Goal: Entertainment & Leisure: Browse casually

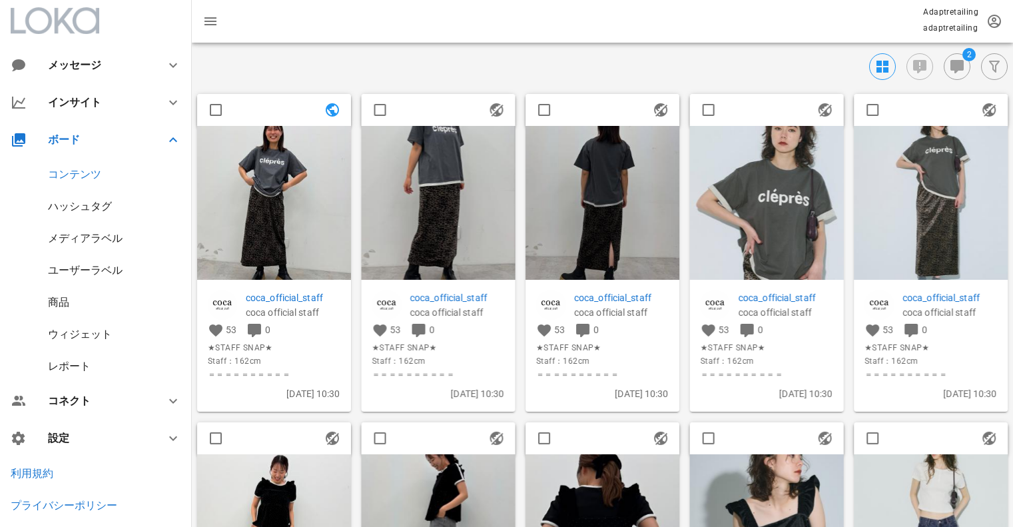
scroll to position [3664, 0]
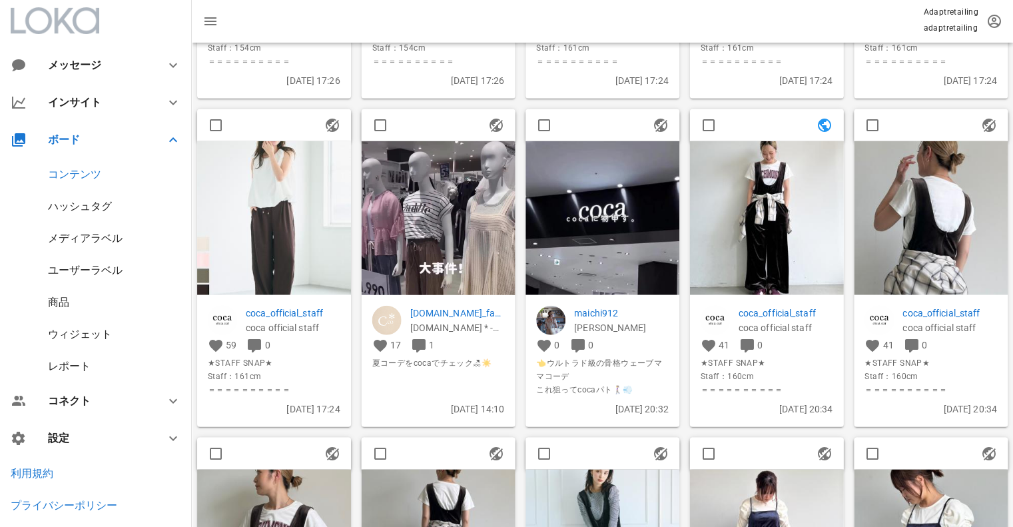
scroll to position [1266, 0]
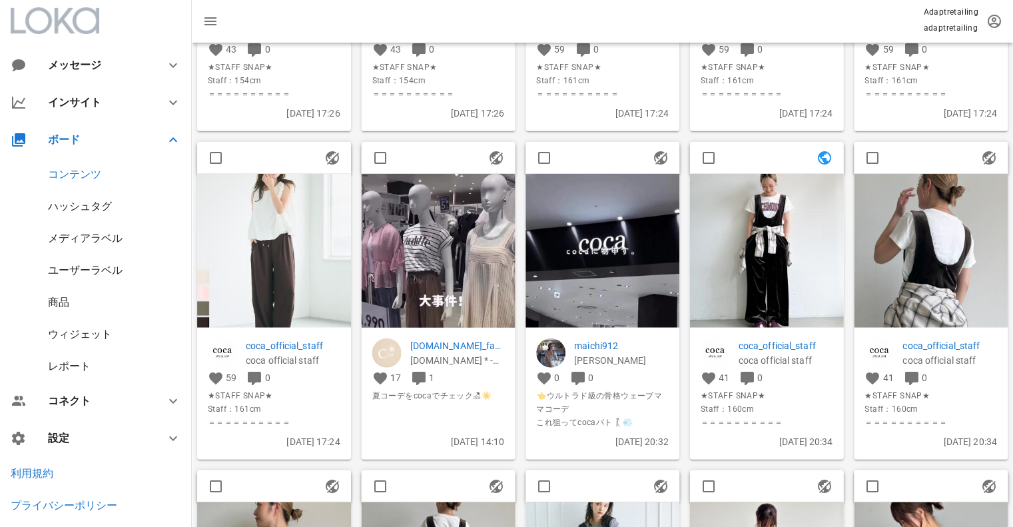
click at [439, 252] on img at bounding box center [439, 309] width 154 height 273
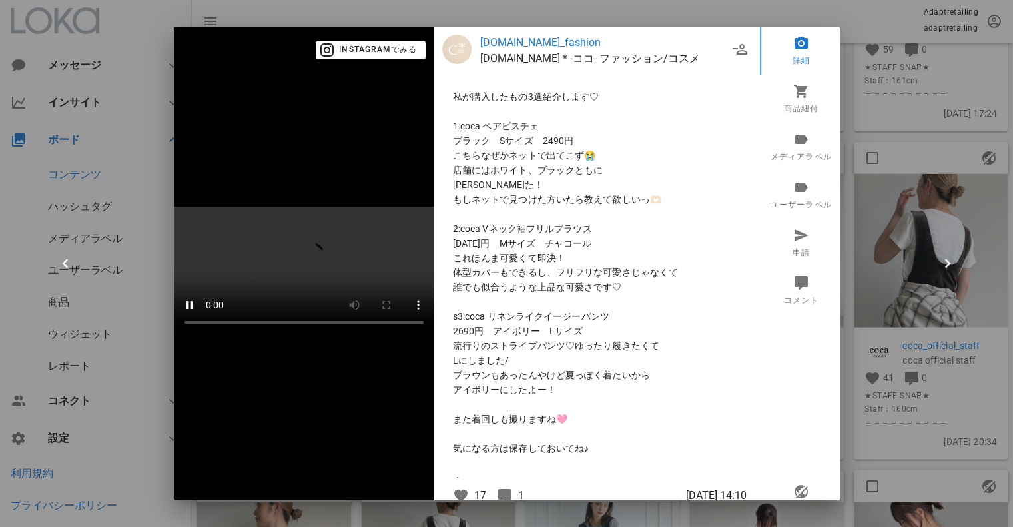
scroll to position [0, 0]
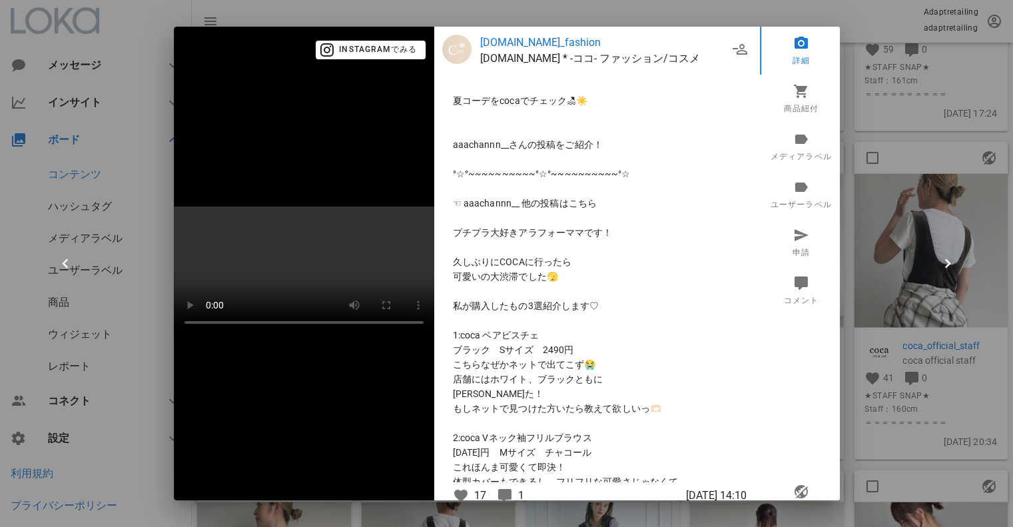
click at [882, 221] on div at bounding box center [506, 263] width 1013 height 527
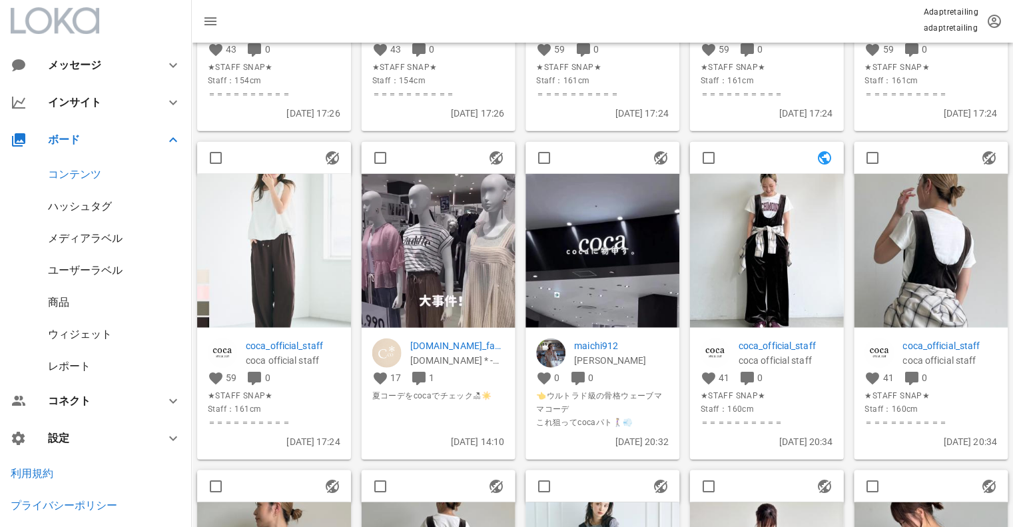
click at [605, 235] on img at bounding box center [603, 250] width 154 height 154
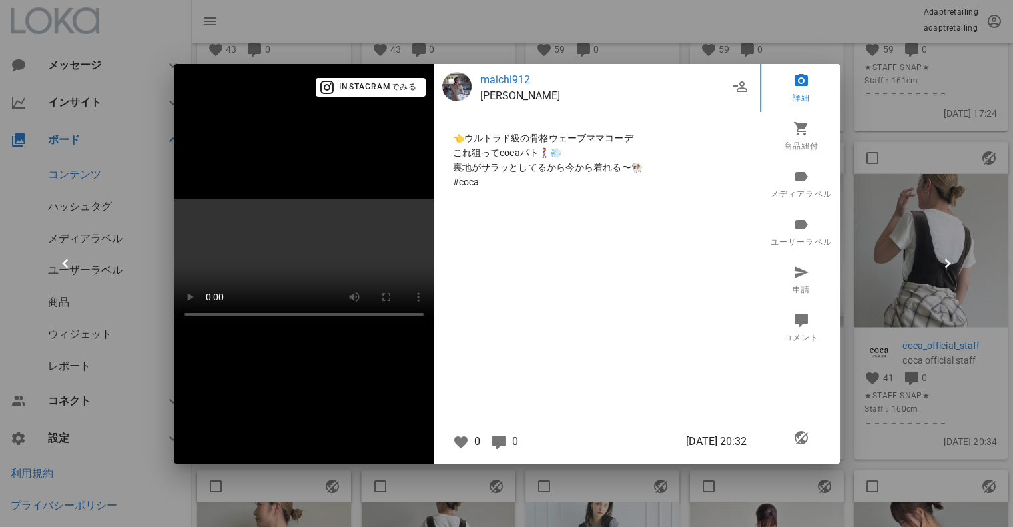
click at [892, 226] on div at bounding box center [506, 263] width 1013 height 527
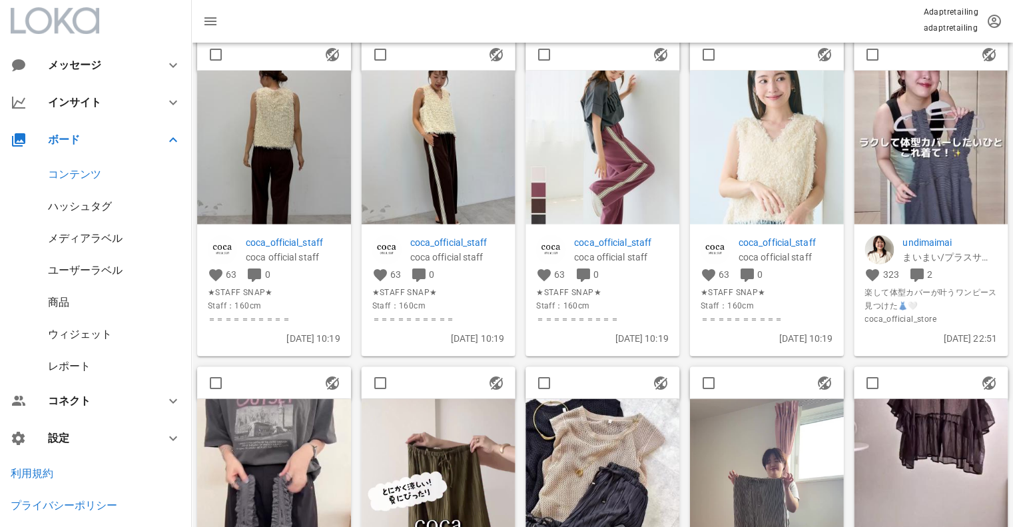
scroll to position [5262, 0]
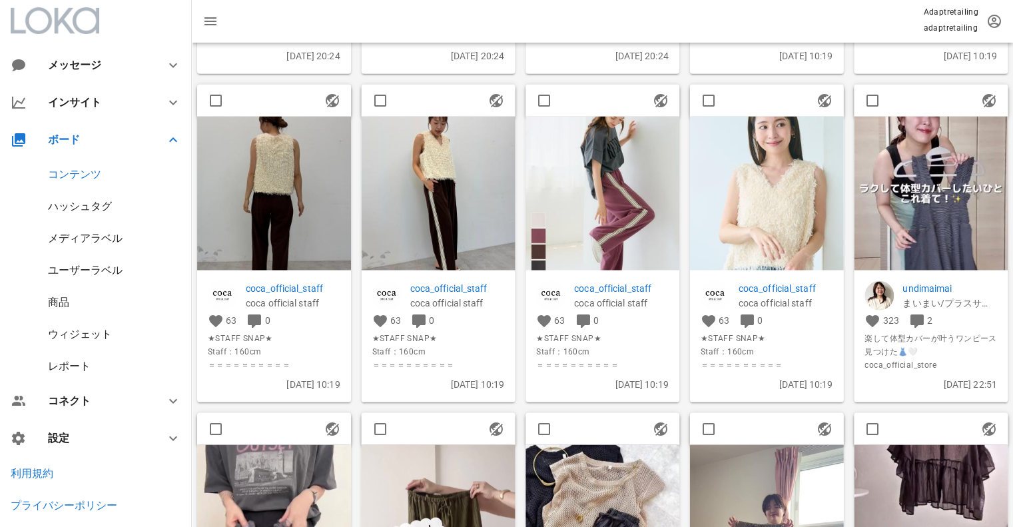
click at [938, 179] on img at bounding box center [931, 194] width 154 height 154
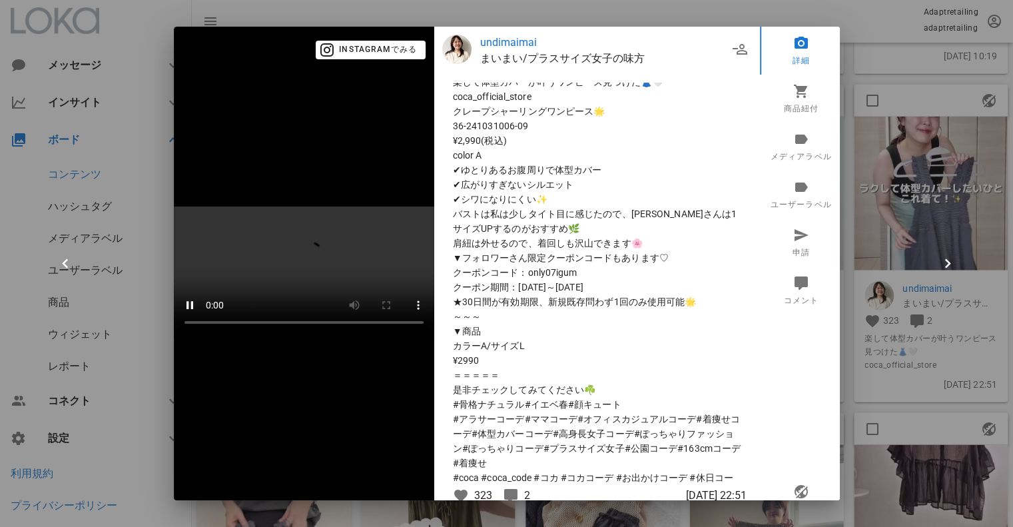
scroll to position [0, 0]
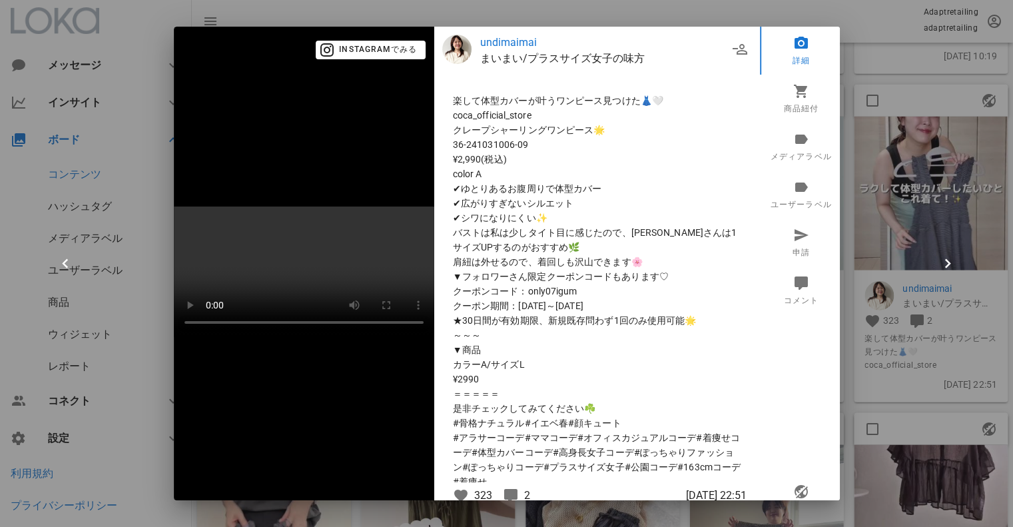
click at [918, 220] on div at bounding box center [506, 263] width 1013 height 527
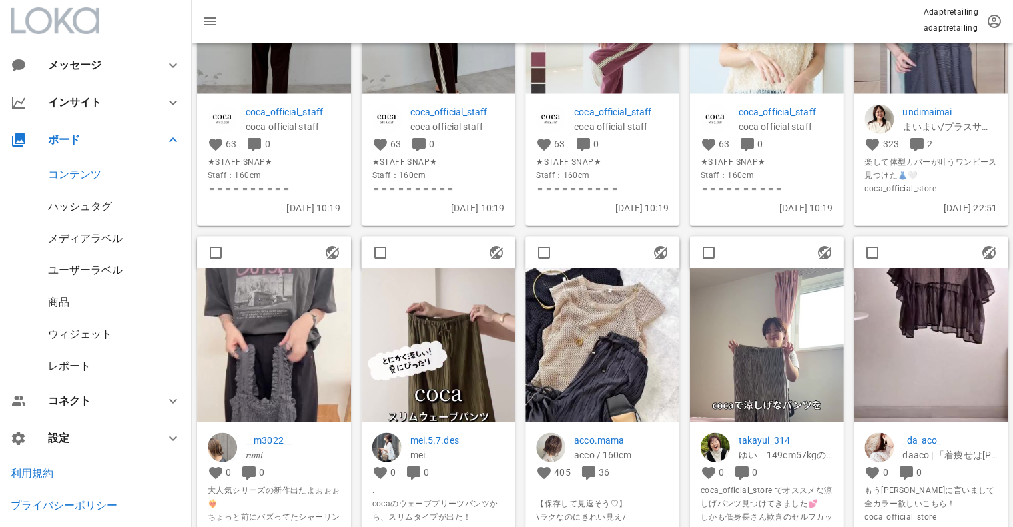
scroll to position [5529, 0]
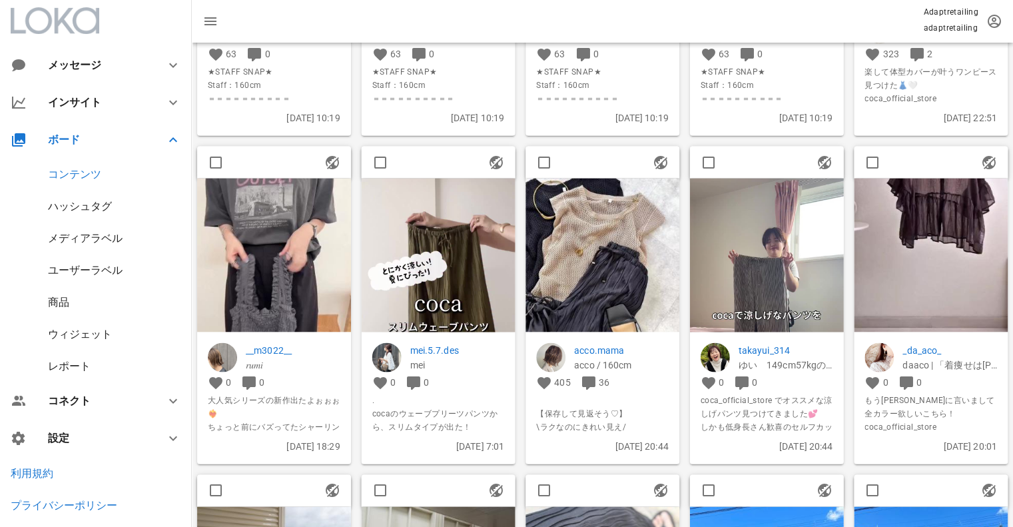
click at [314, 247] on img at bounding box center [274, 255] width 154 height 154
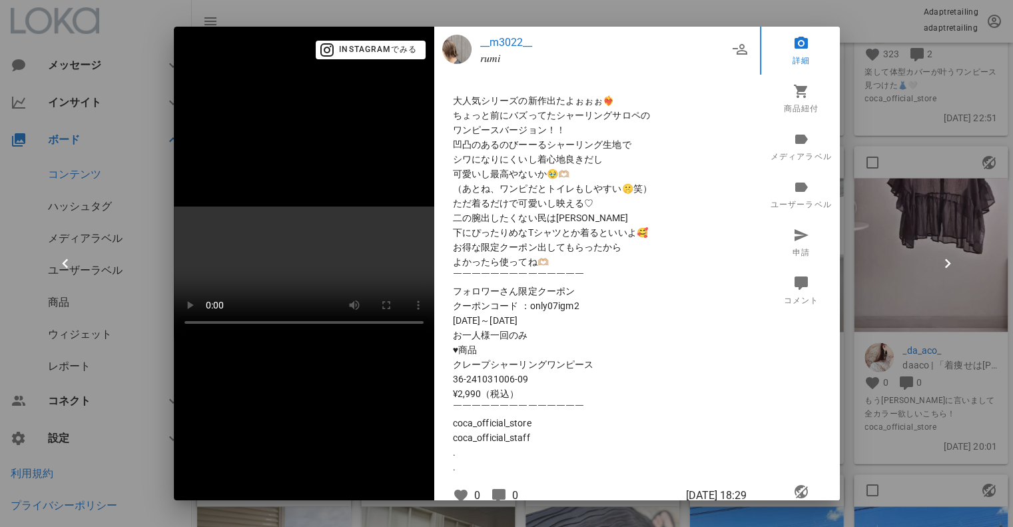
click at [944, 145] on div at bounding box center [506, 263] width 1013 height 527
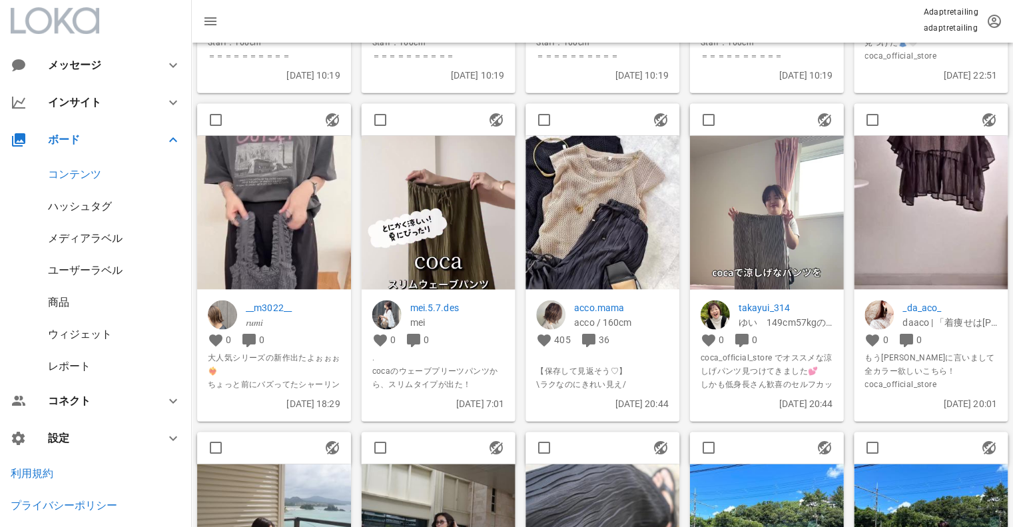
scroll to position [5596, 0]
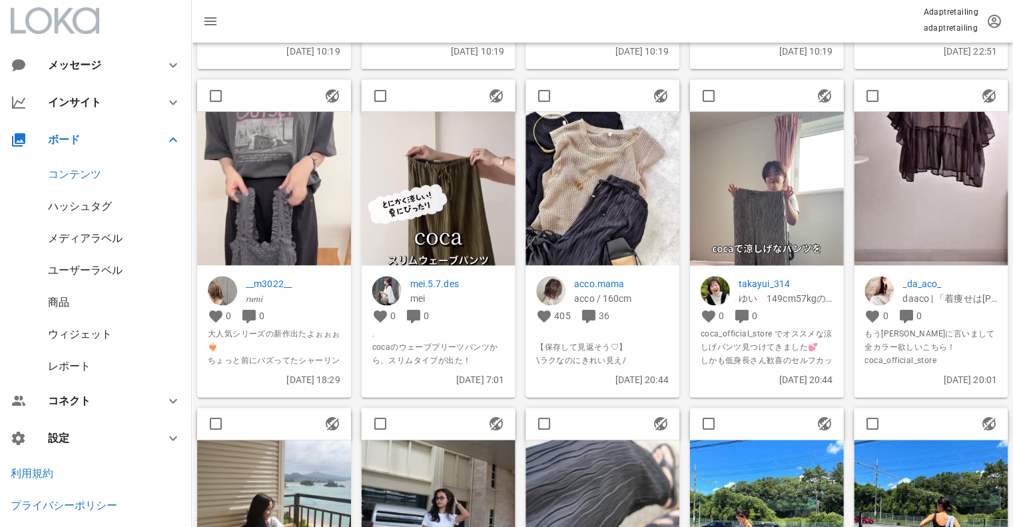
click at [608, 171] on img at bounding box center [603, 188] width 154 height 154
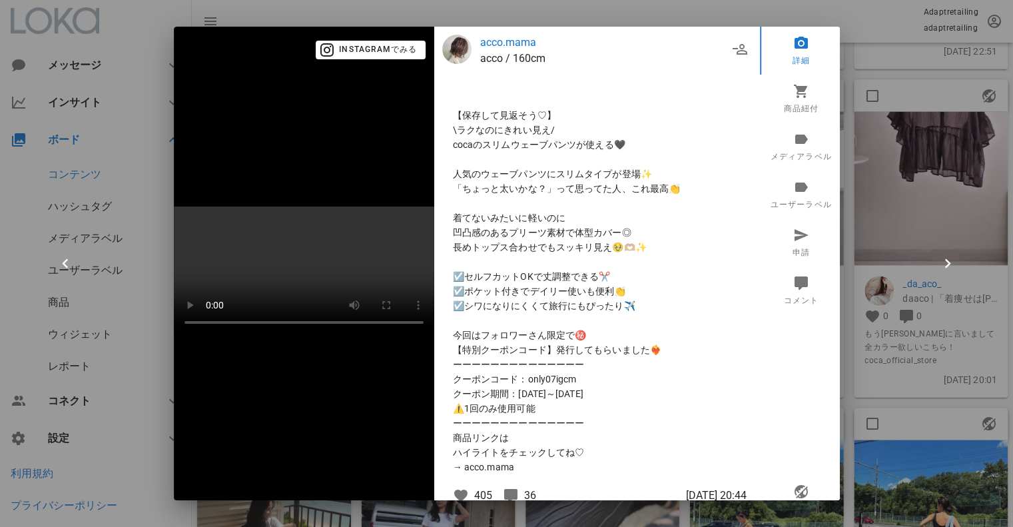
click at [957, 168] on div at bounding box center [506, 263] width 1013 height 527
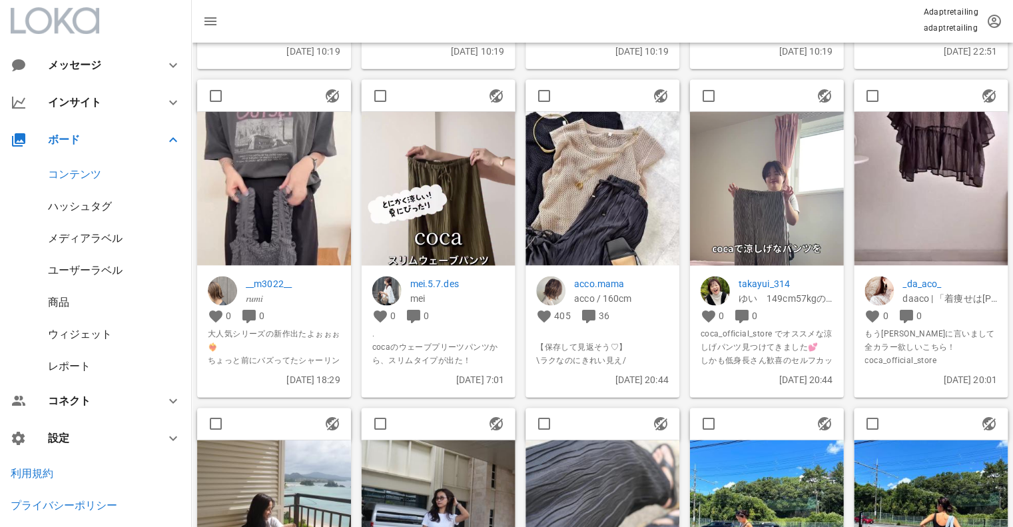
click at [957, 167] on img at bounding box center [931, 188] width 154 height 154
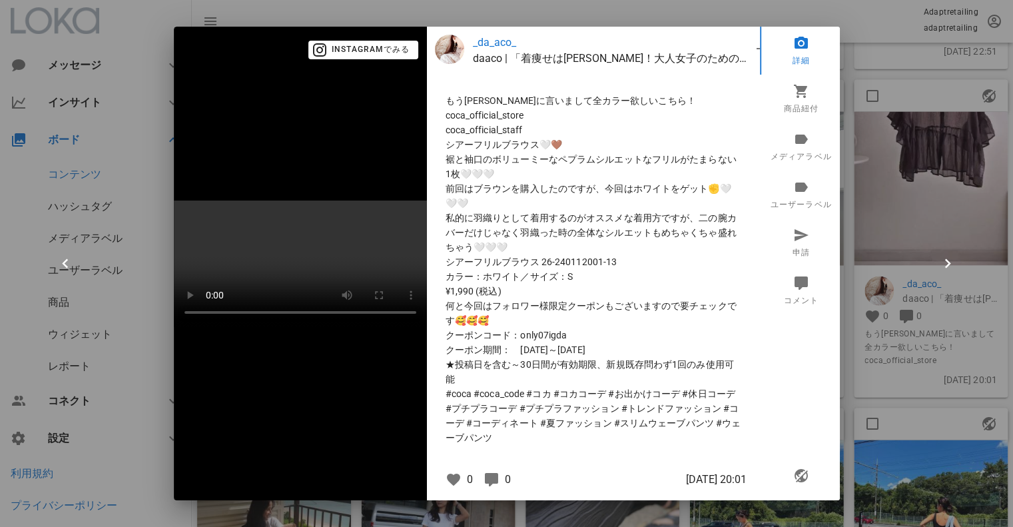
click at [943, 167] on div at bounding box center [506, 263] width 1013 height 527
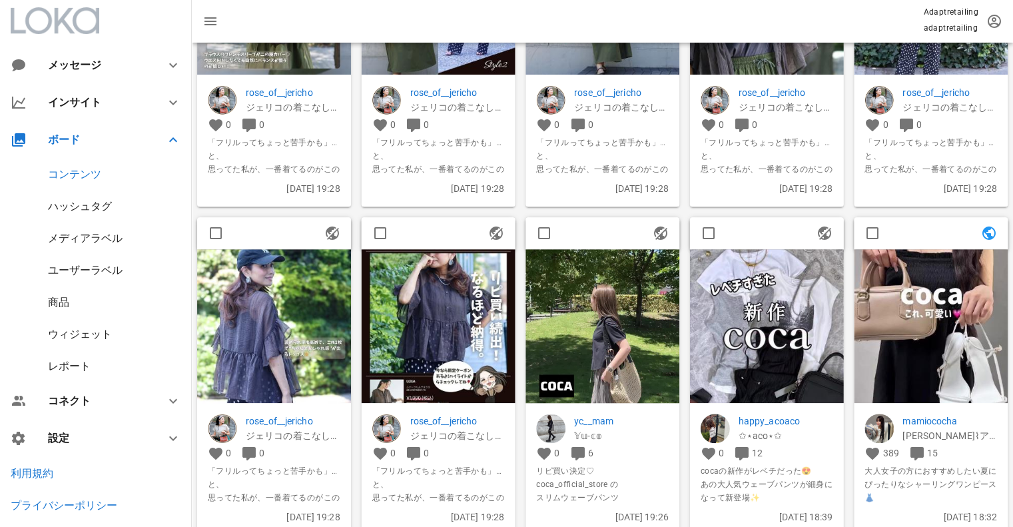
scroll to position [6861, 0]
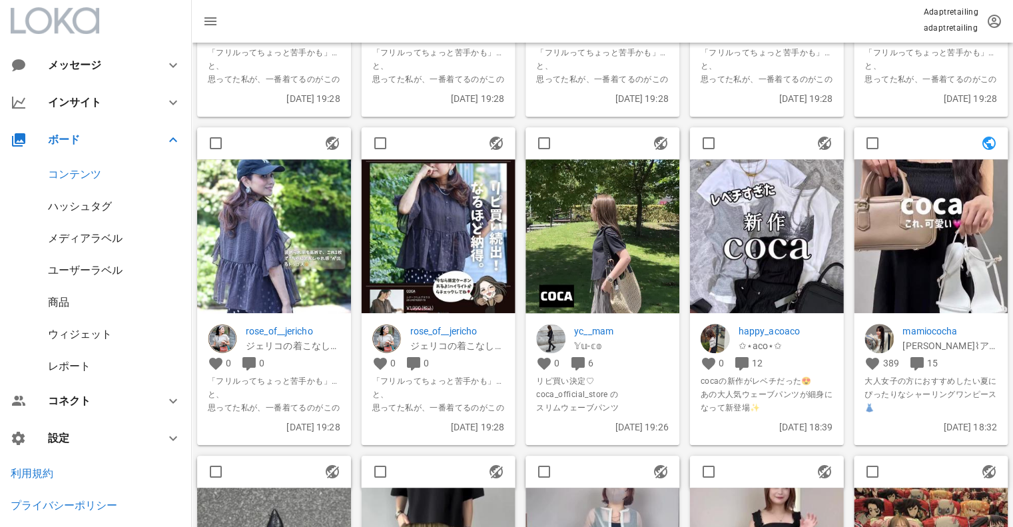
click at [775, 226] on img at bounding box center [767, 236] width 154 height 154
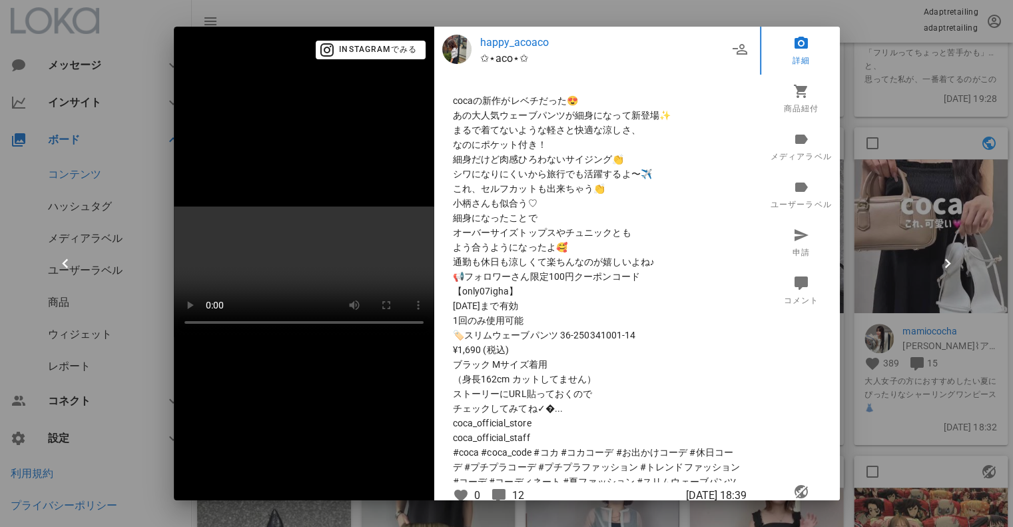
click at [874, 205] on div at bounding box center [506, 263] width 1013 height 527
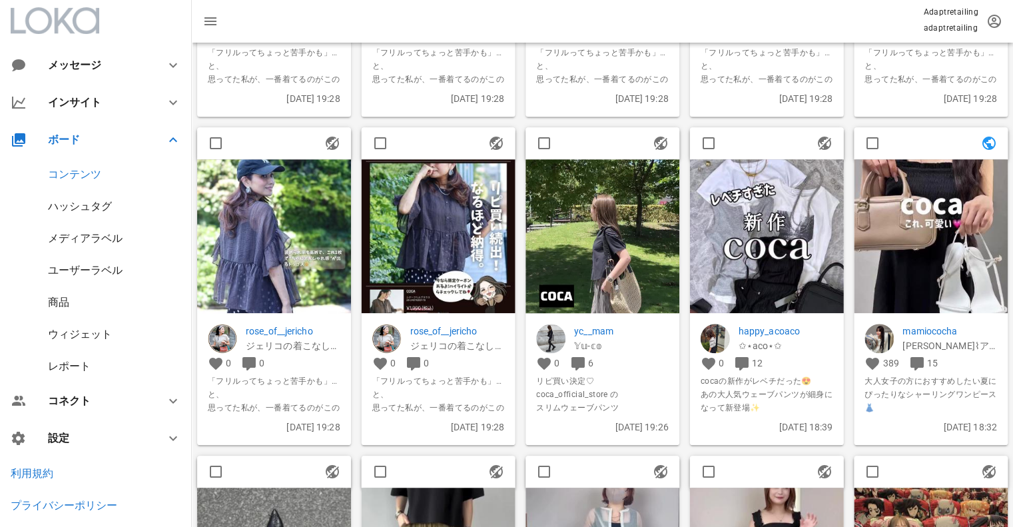
click at [944, 190] on img at bounding box center [931, 236] width 154 height 154
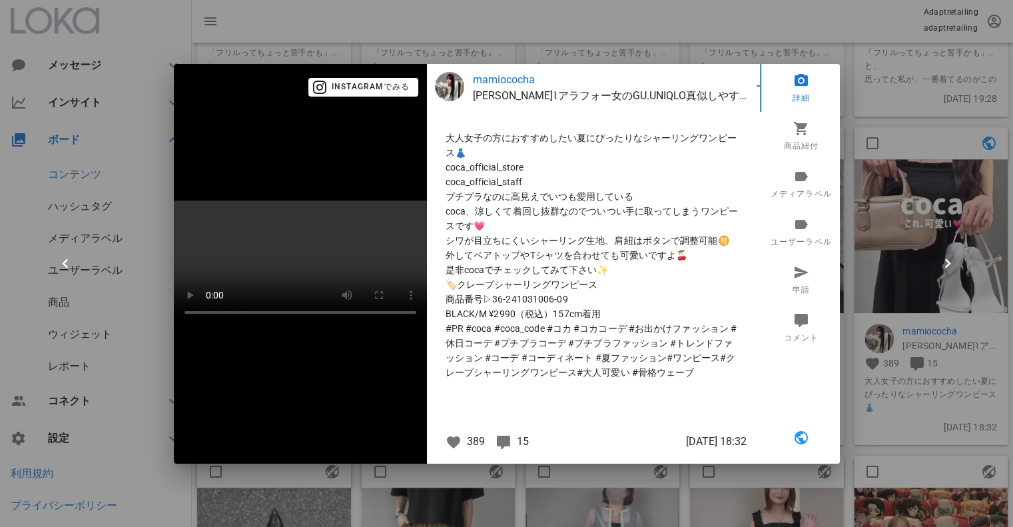
click at [941, 189] on div at bounding box center [506, 263] width 1013 height 527
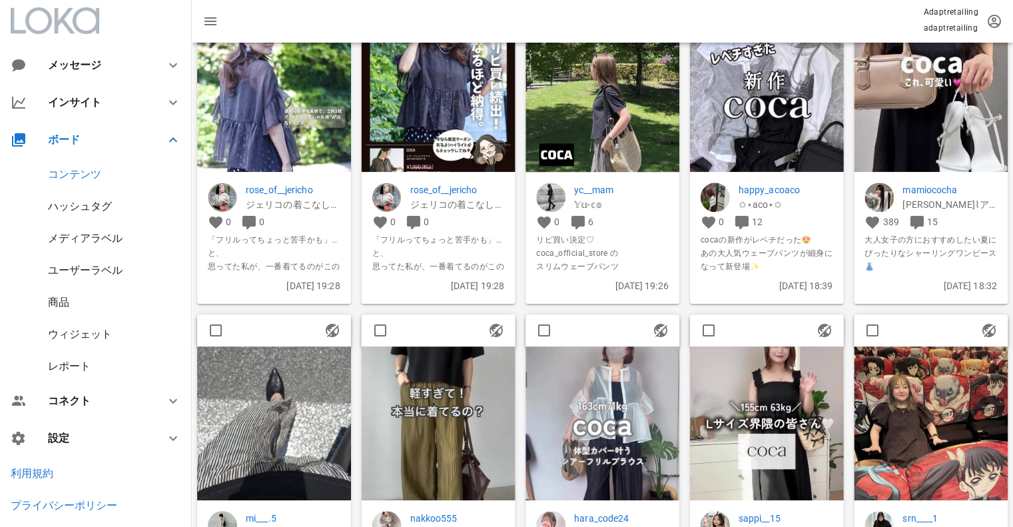
scroll to position [7128, 0]
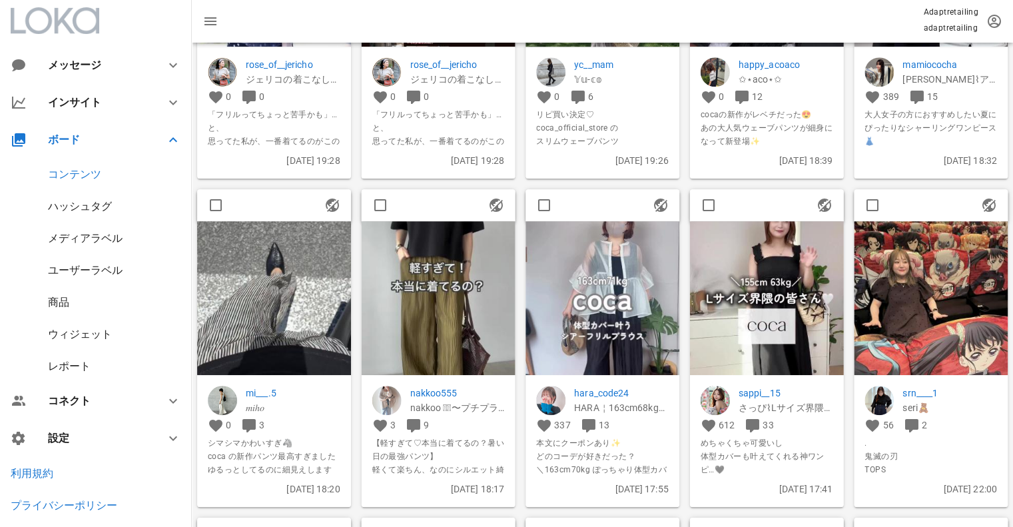
drag, startPoint x: 754, startPoint y: 214, endPoint x: 740, endPoint y: 236, distance: 26.1
click at [751, 218] on div at bounding box center [767, 205] width 154 height 32
click at [728, 255] on img at bounding box center [767, 298] width 154 height 154
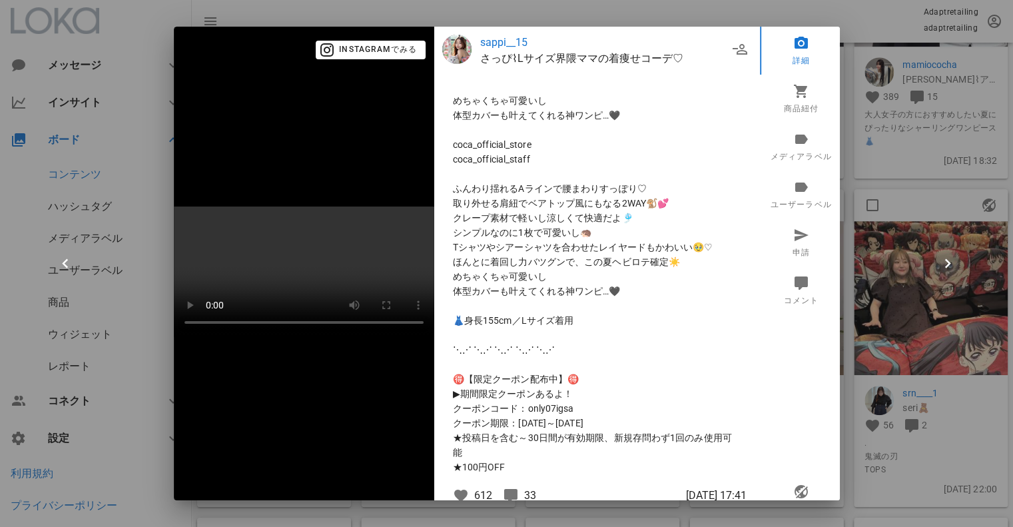
click at [956, 186] on div at bounding box center [506, 263] width 1013 height 527
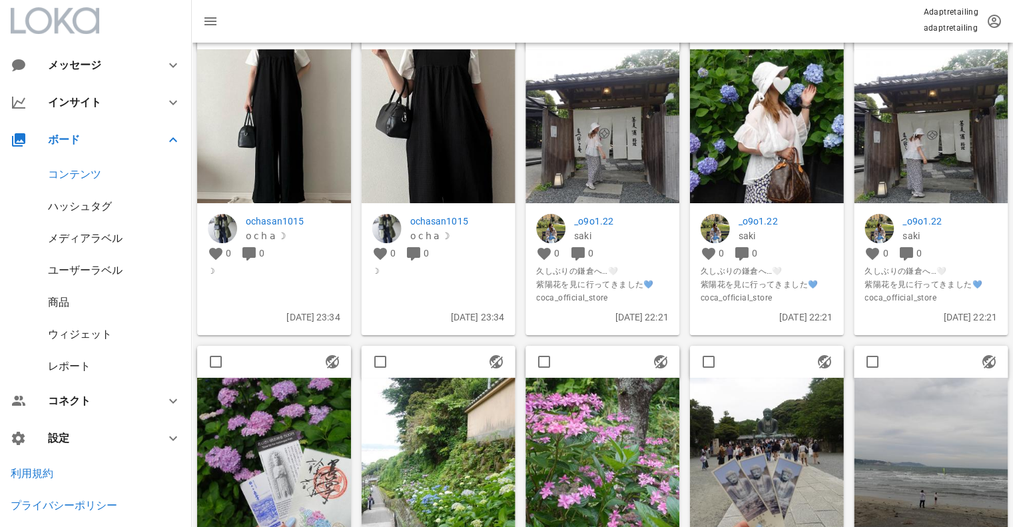
scroll to position [19051, 0]
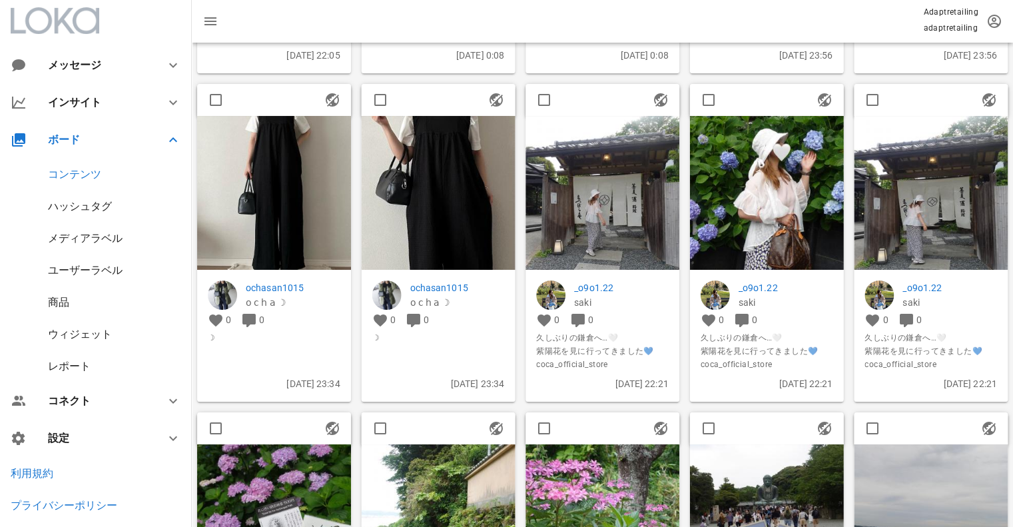
click at [496, 205] on img at bounding box center [439, 193] width 154 height 154
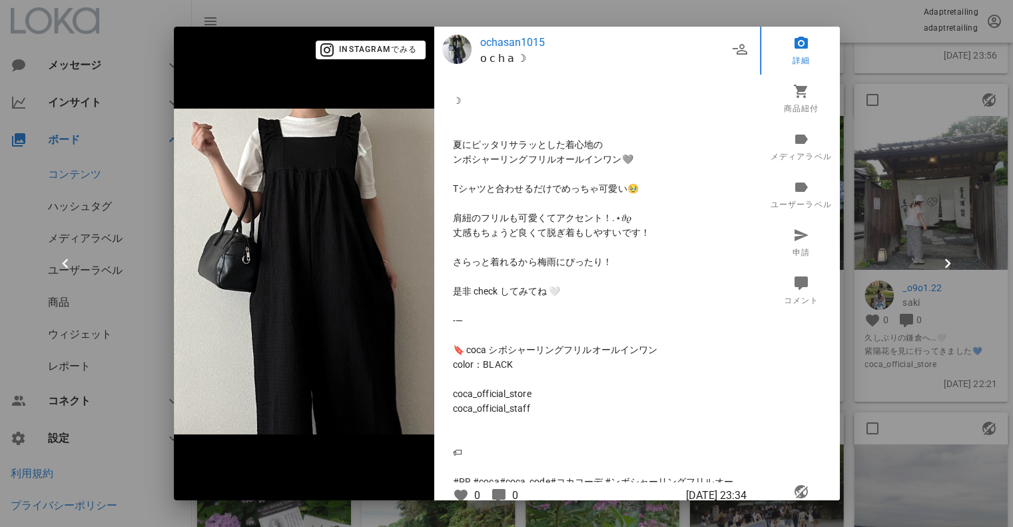
click at [897, 145] on div at bounding box center [506, 263] width 1013 height 527
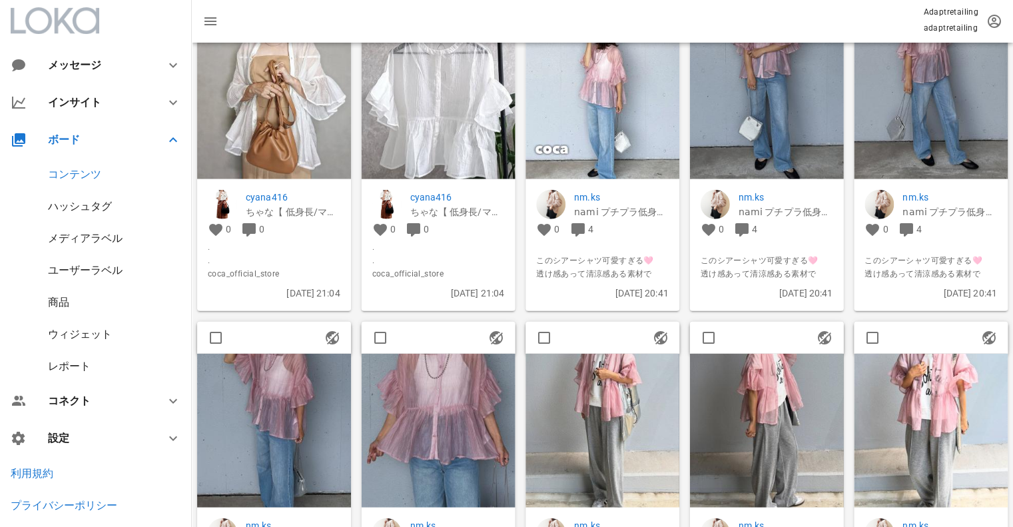
scroll to position [24514, 0]
